Goal: Find specific page/section: Find specific page/section

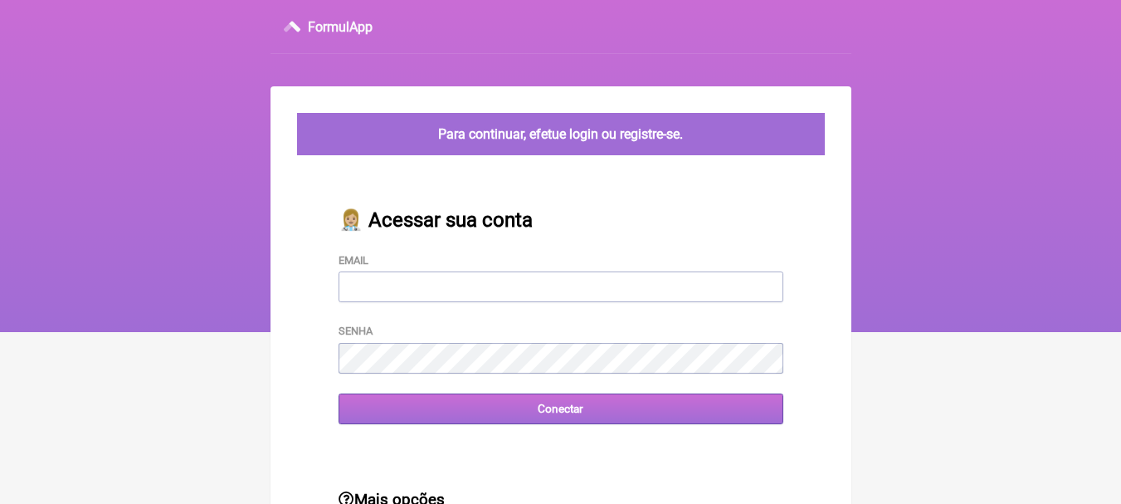
type input "leonam.nutri@gmail.com"
click at [524, 414] on input "Conectar" at bounding box center [560, 408] width 445 height 31
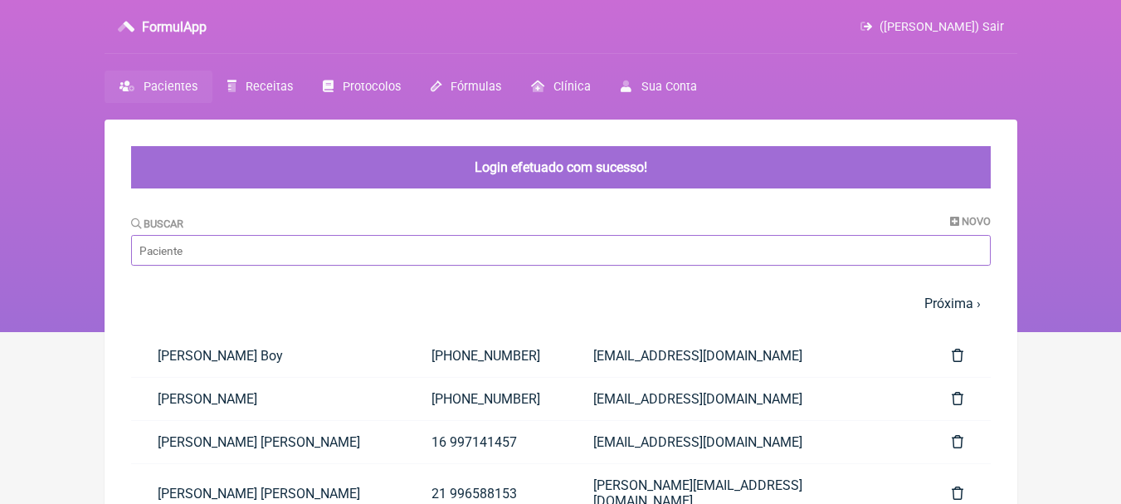
click at [510, 255] on input "Buscar" at bounding box center [560, 250] width 859 height 31
type input "[PERSON_NAME]"
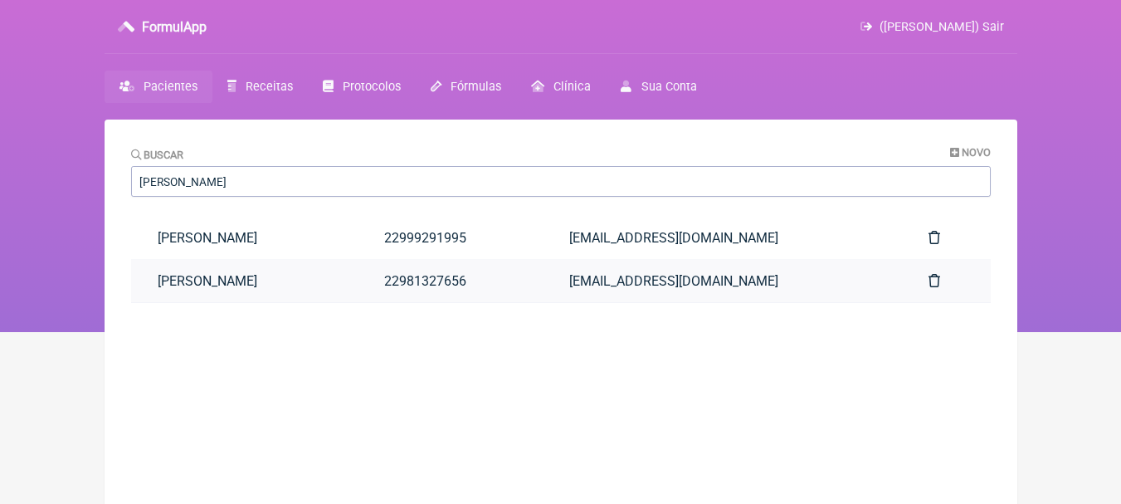
click at [343, 282] on link "[PERSON_NAME]" at bounding box center [244, 281] width 227 height 42
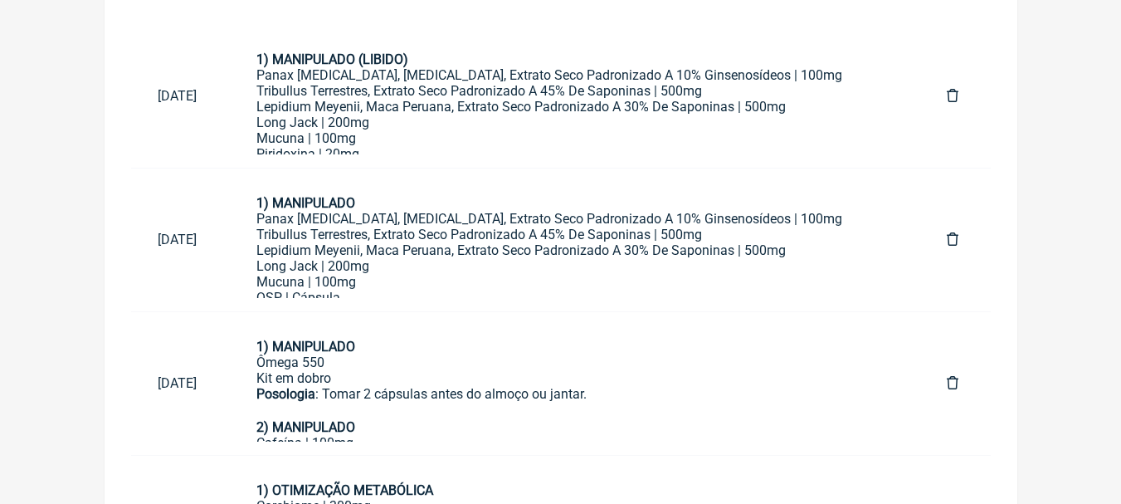
scroll to position [664, 0]
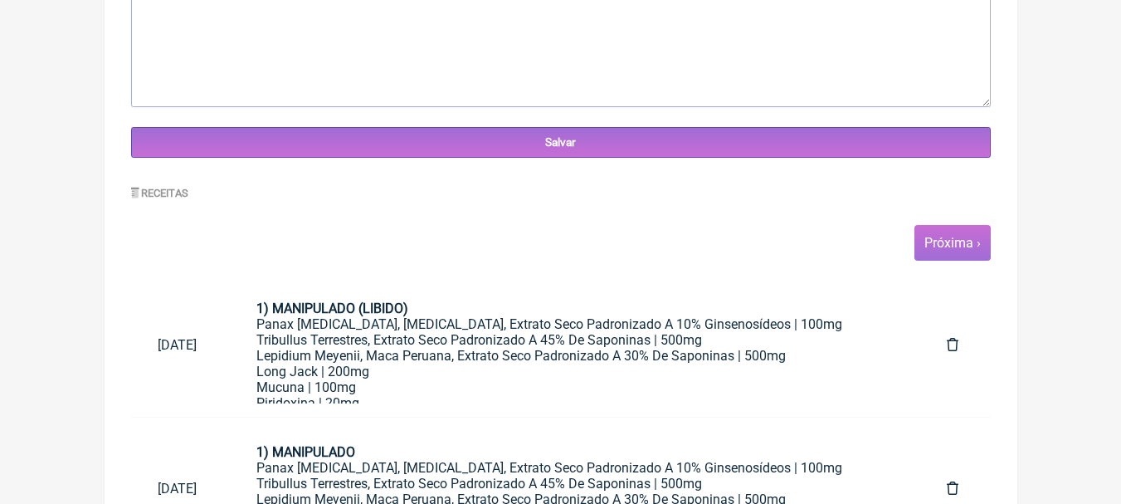
click at [931, 228] on span "Próxima ›" at bounding box center [952, 243] width 76 height 36
click at [945, 239] on link "Próxima ›" at bounding box center [952, 243] width 56 height 16
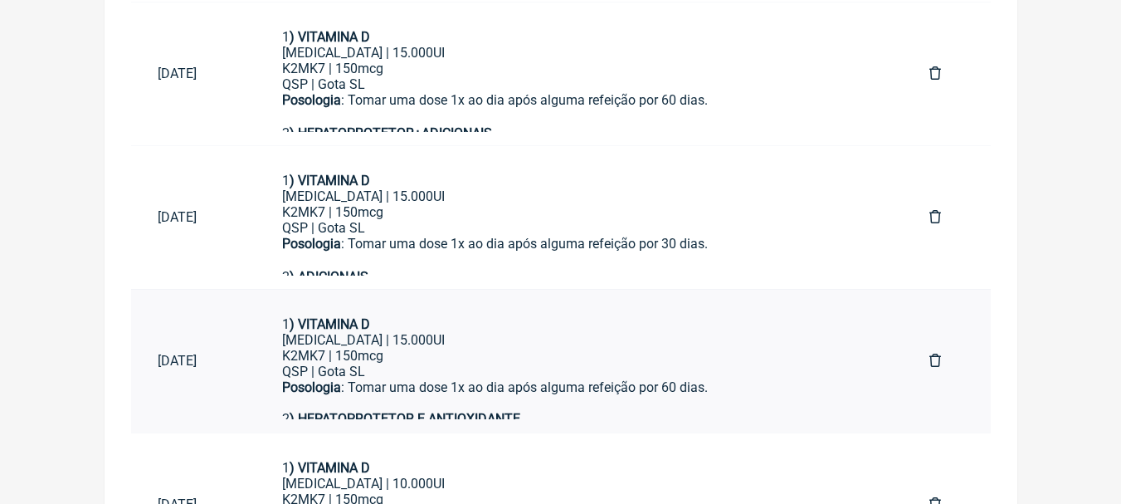
scroll to position [1335, 0]
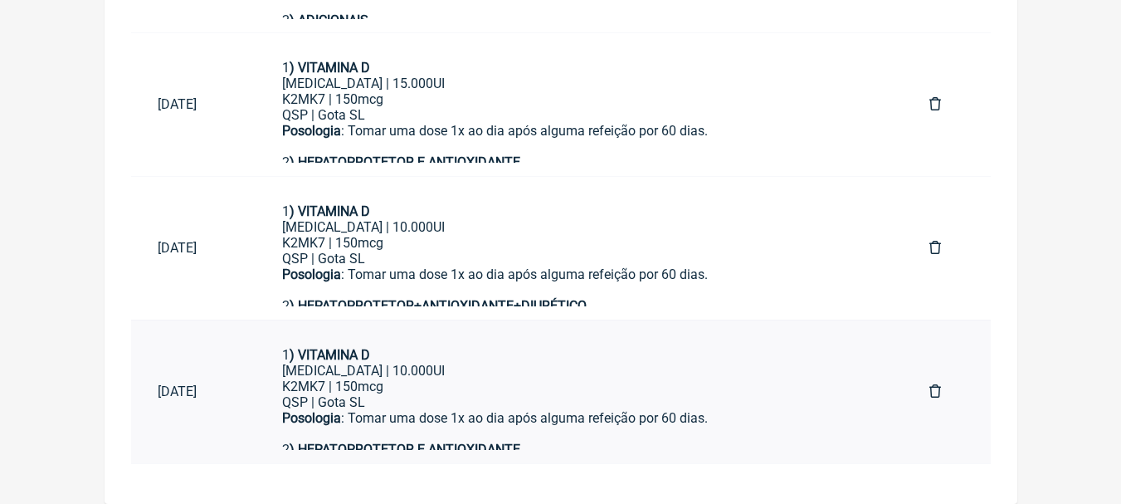
click at [575, 375] on div "[MEDICAL_DATA] | 10.000UI" at bounding box center [579, 370] width 594 height 16
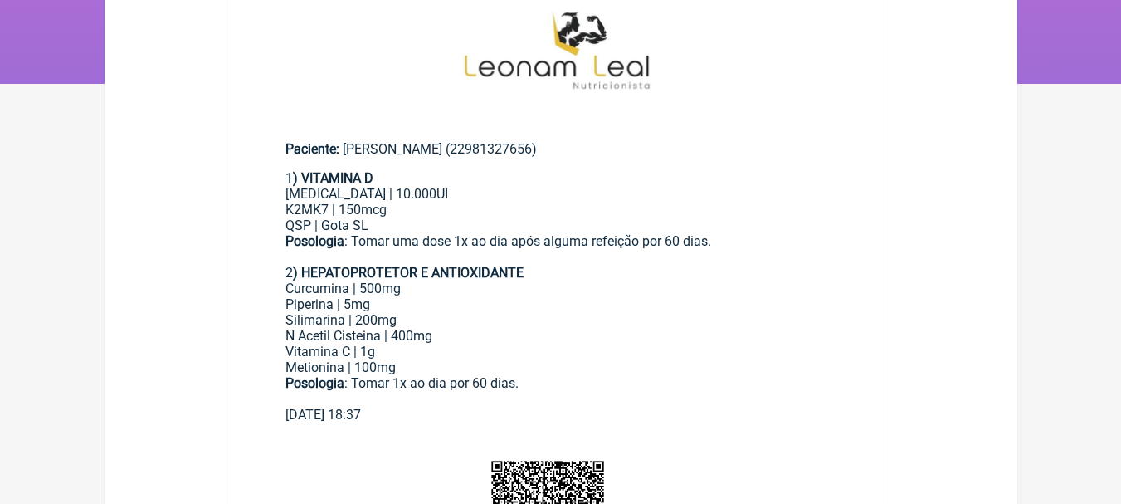
scroll to position [249, 0]
